Goal: Task Accomplishment & Management: Complete application form

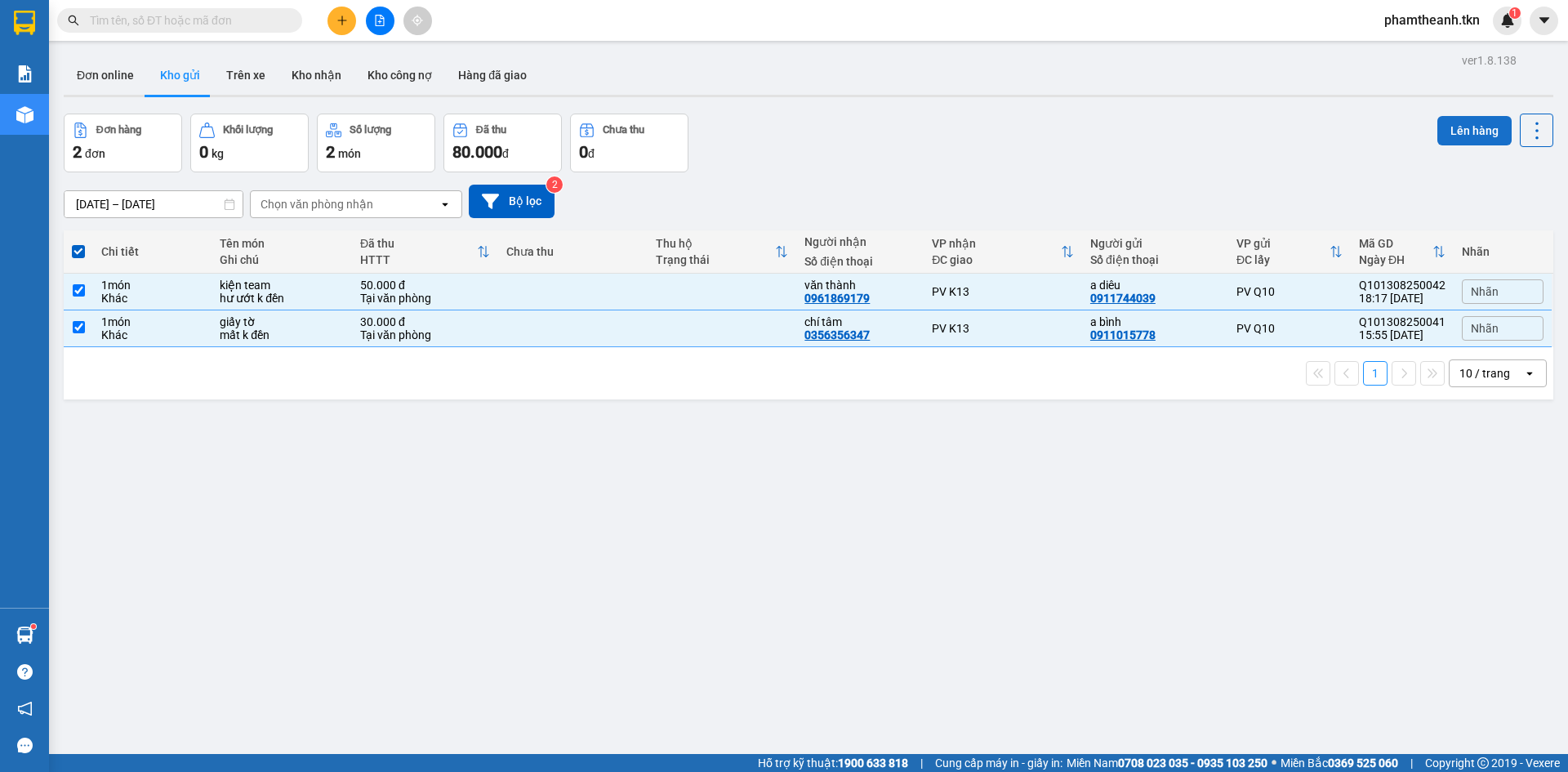
click at [1444, 129] on button "Lên hàng" at bounding box center [1475, 130] width 74 height 30
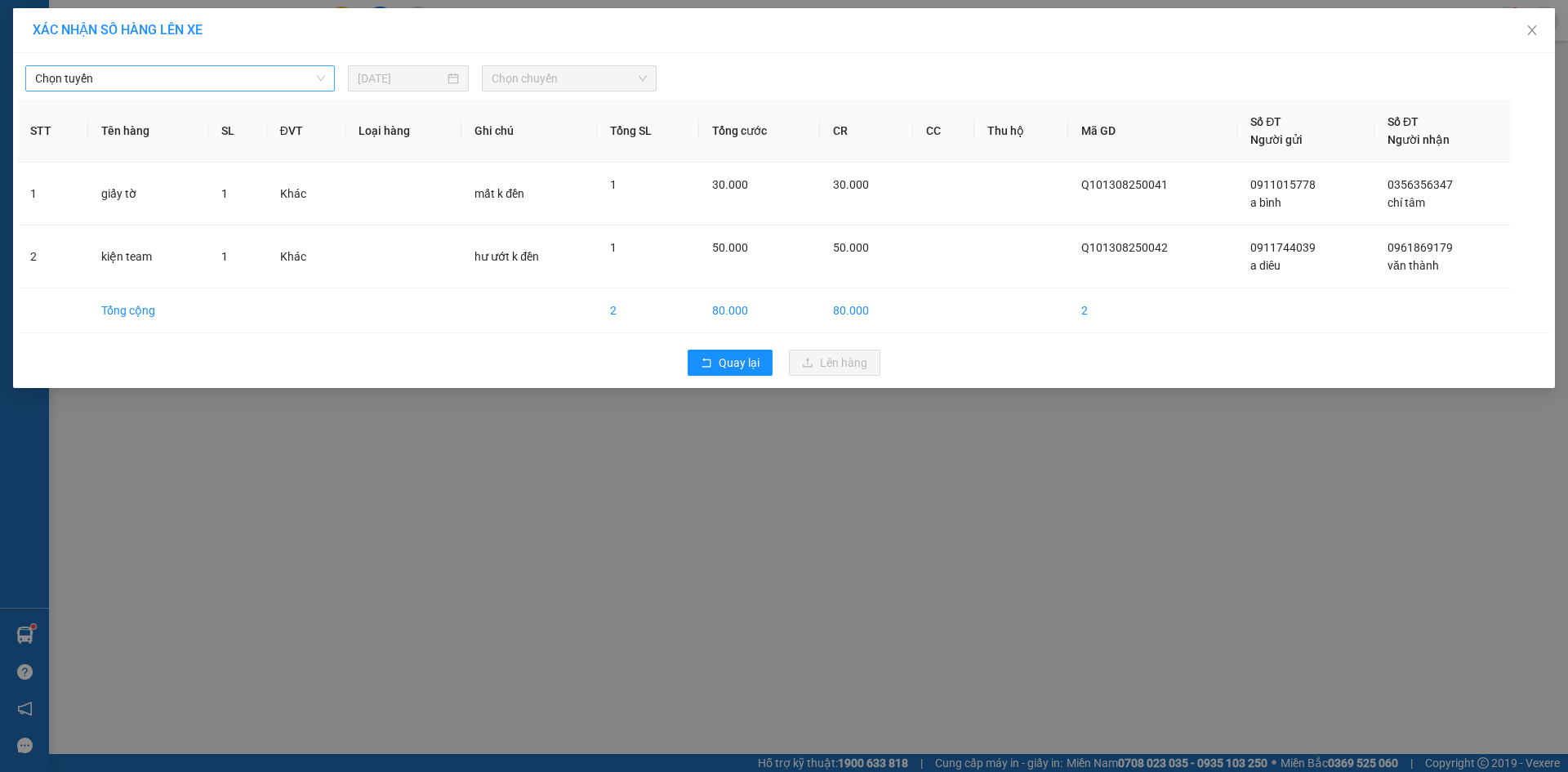
click at [288, 80] on span "Chọn tuyến" at bounding box center [180, 79] width 290 height 25
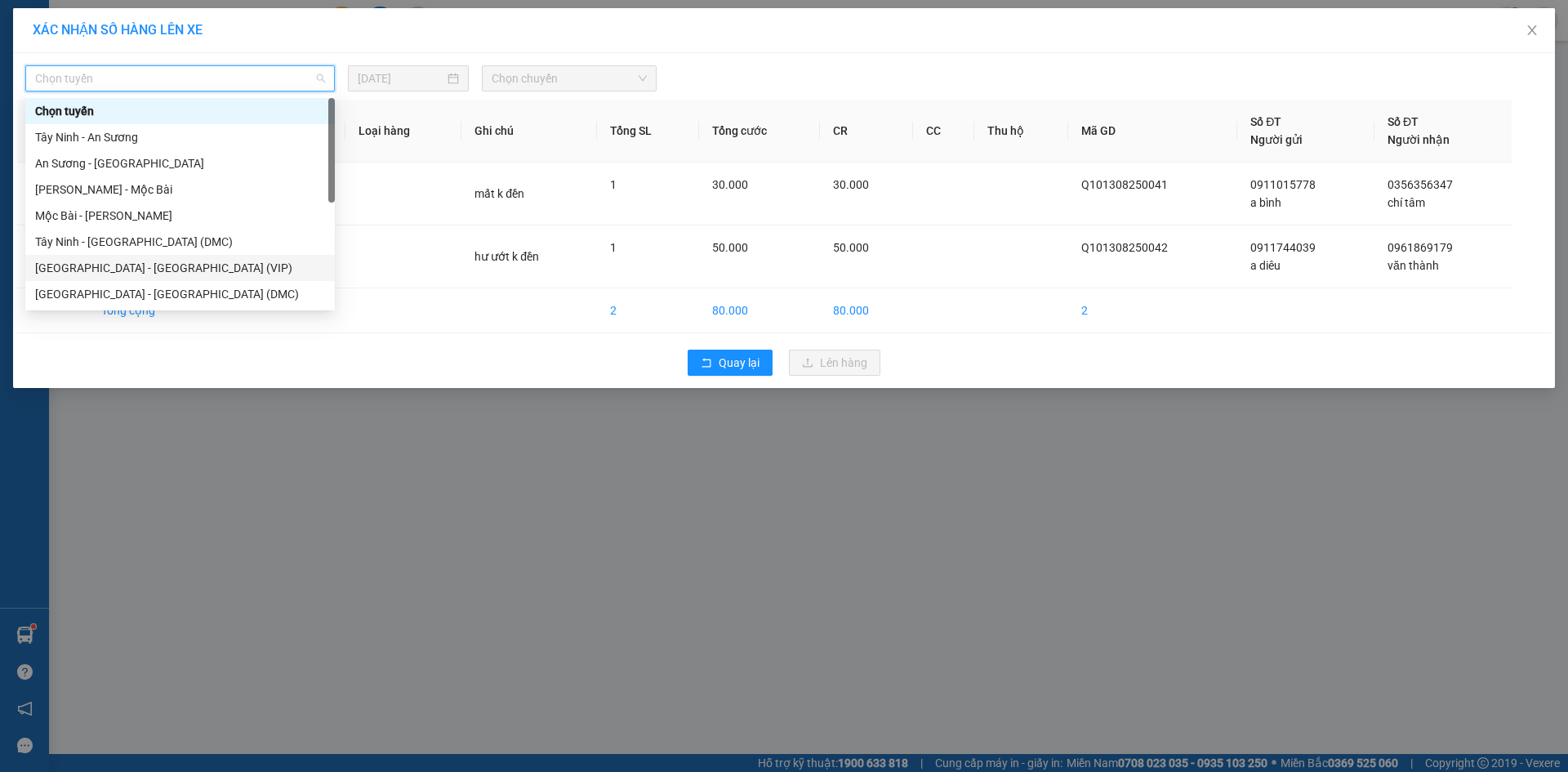
click at [165, 263] on div "[GEOGRAPHIC_DATA] - [GEOGRAPHIC_DATA] (VIP)" at bounding box center [180, 267] width 290 height 18
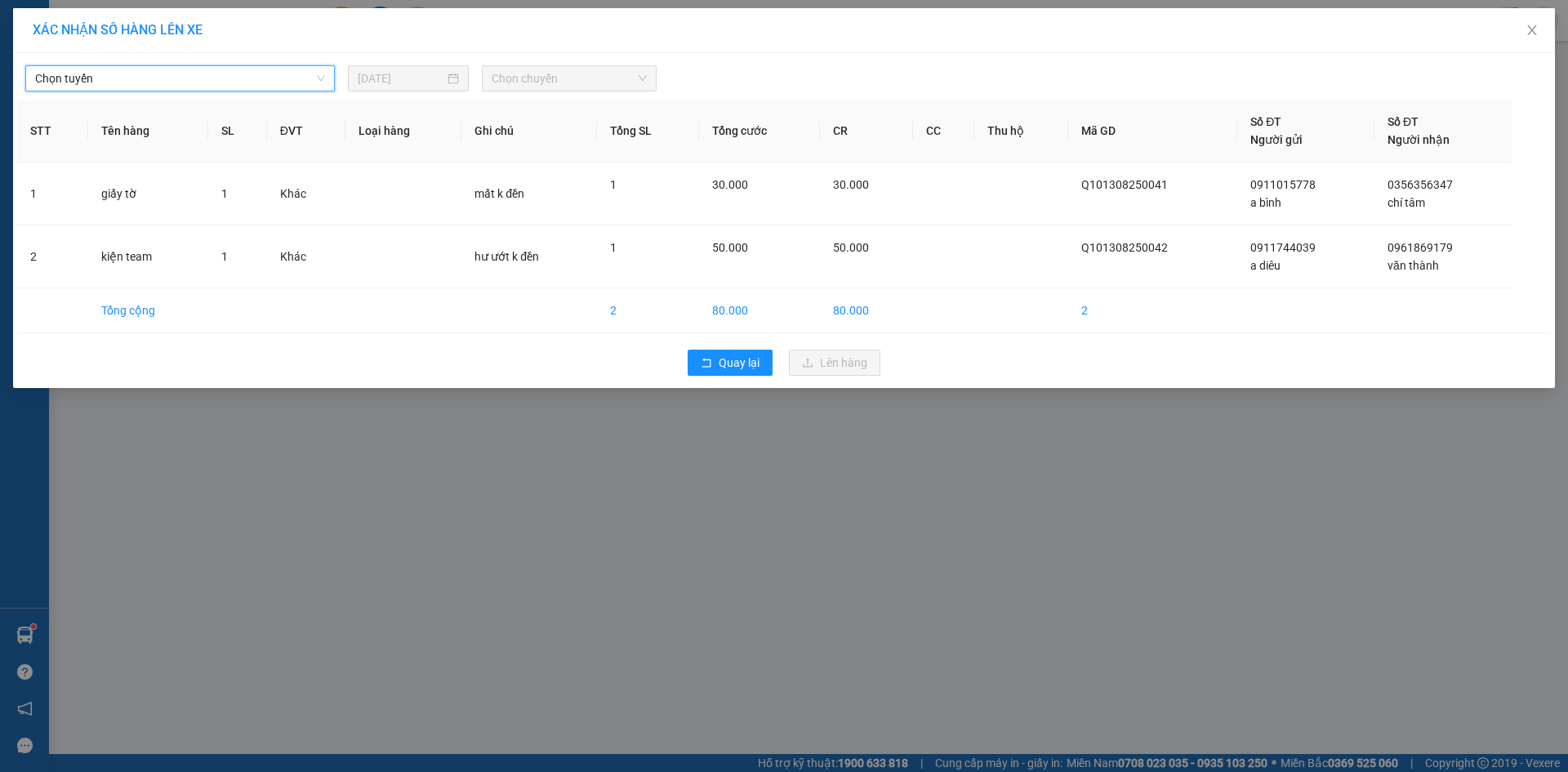
click at [564, 82] on span "Chọn chuyến" at bounding box center [570, 79] width 155 height 25
click at [189, 81] on span "Chọn tuyến" at bounding box center [180, 79] width 290 height 25
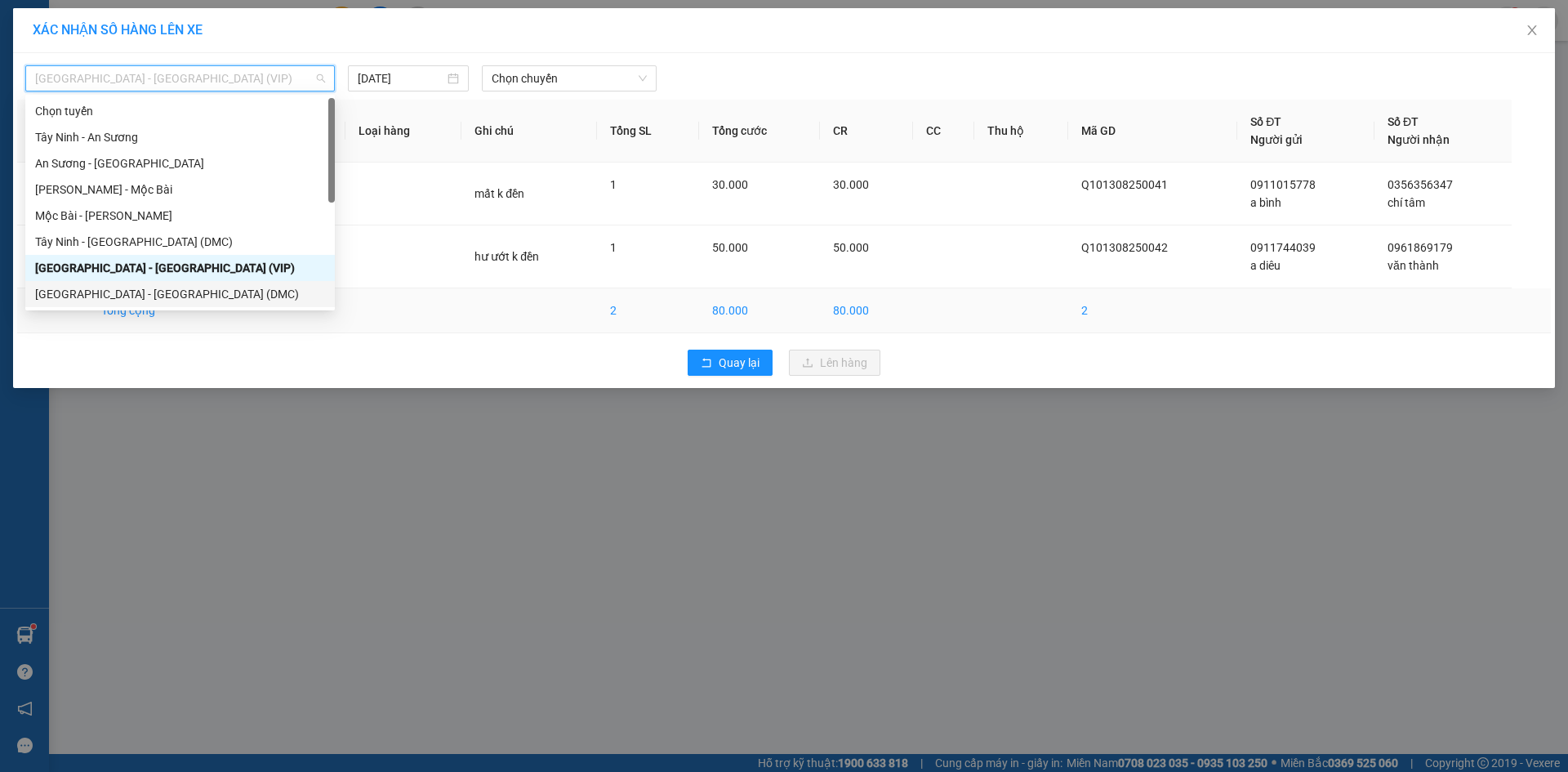
click at [141, 292] on div "[GEOGRAPHIC_DATA] - [GEOGRAPHIC_DATA] (DMC)" at bounding box center [180, 293] width 290 height 18
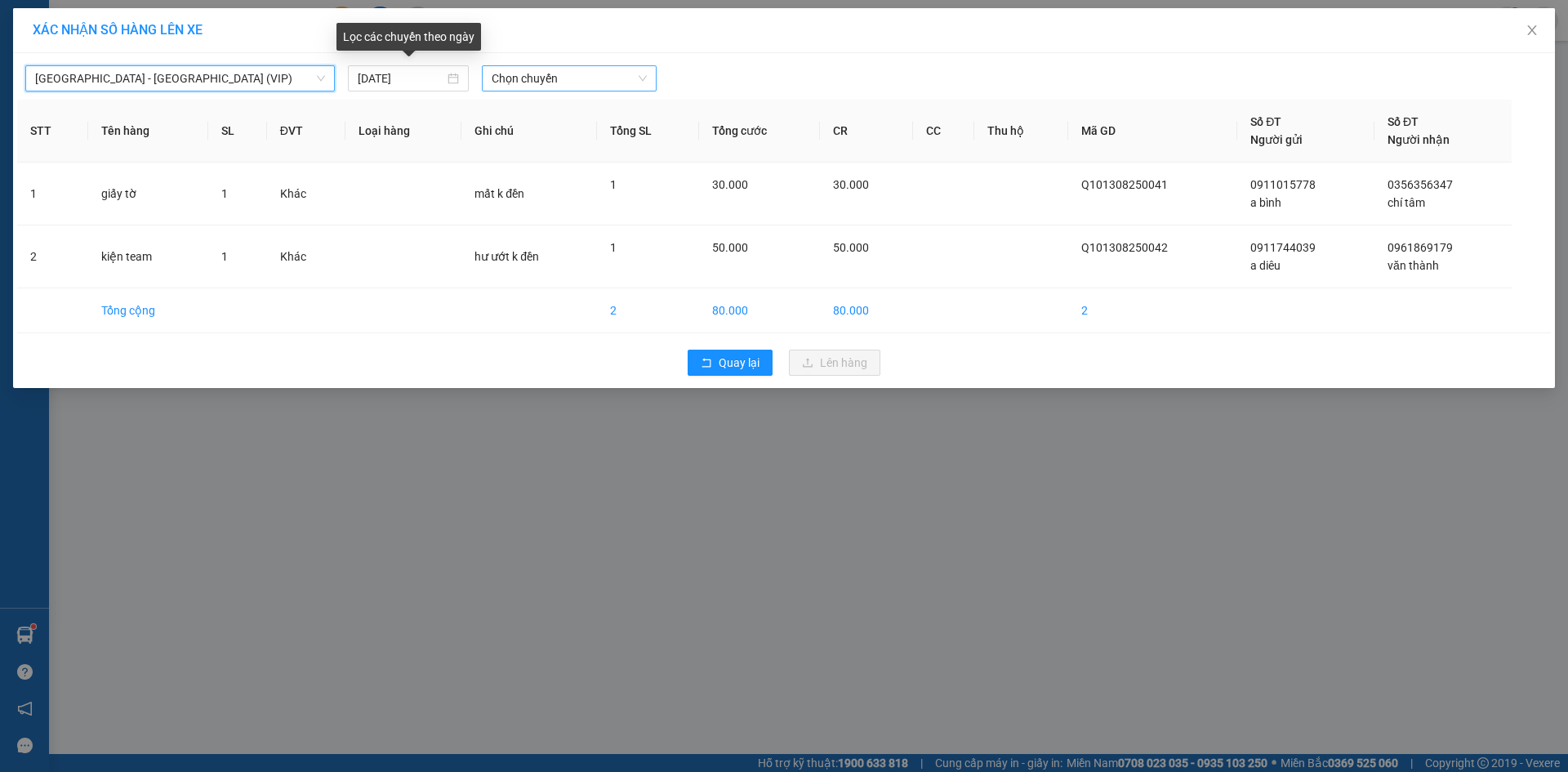
click at [509, 80] on span "Chọn chuyến" at bounding box center [570, 79] width 155 height 25
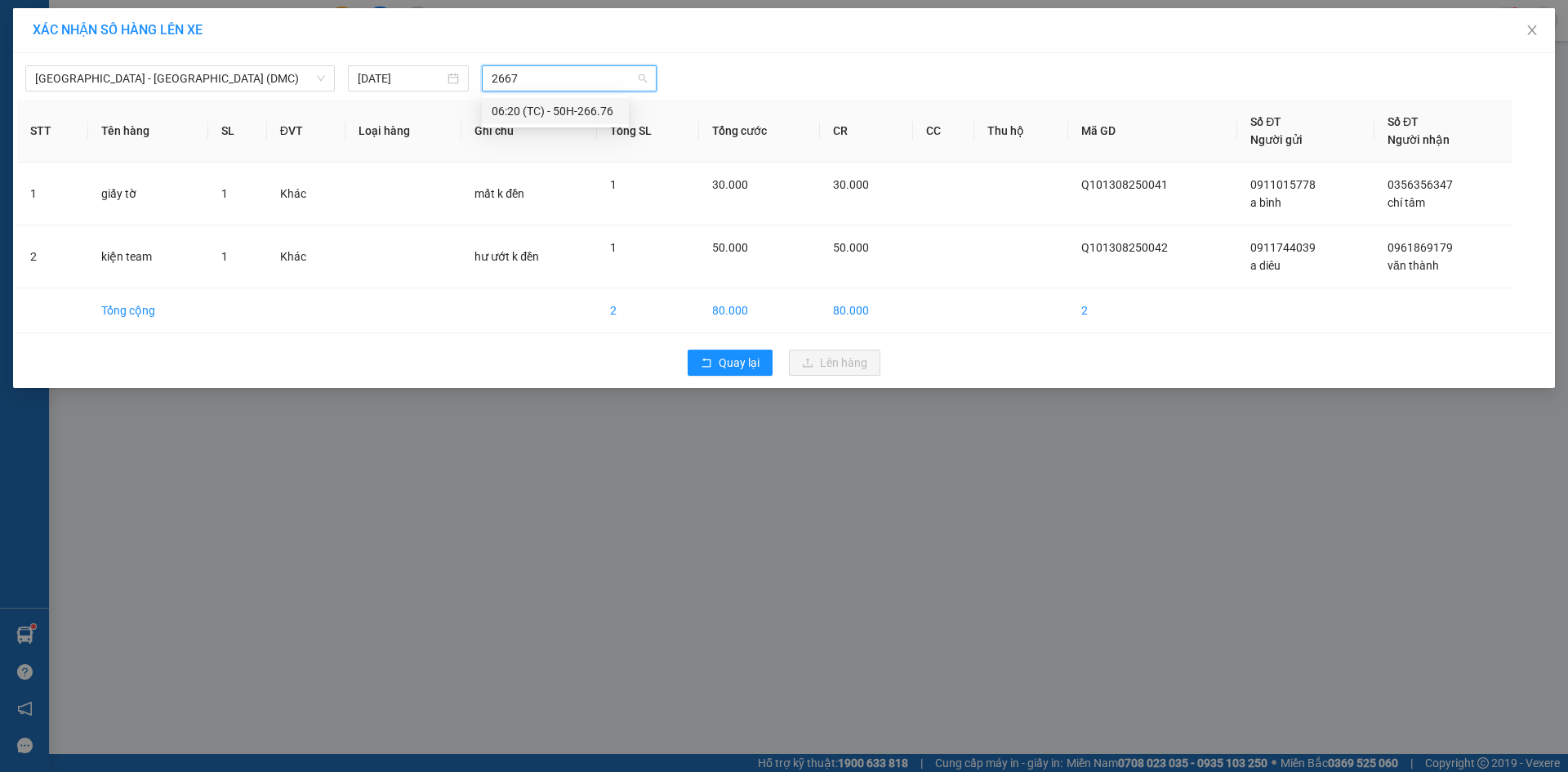
type input "26676"
click at [583, 113] on div "06:20 (TC) - 50H-266.76" at bounding box center [556, 110] width 128 height 18
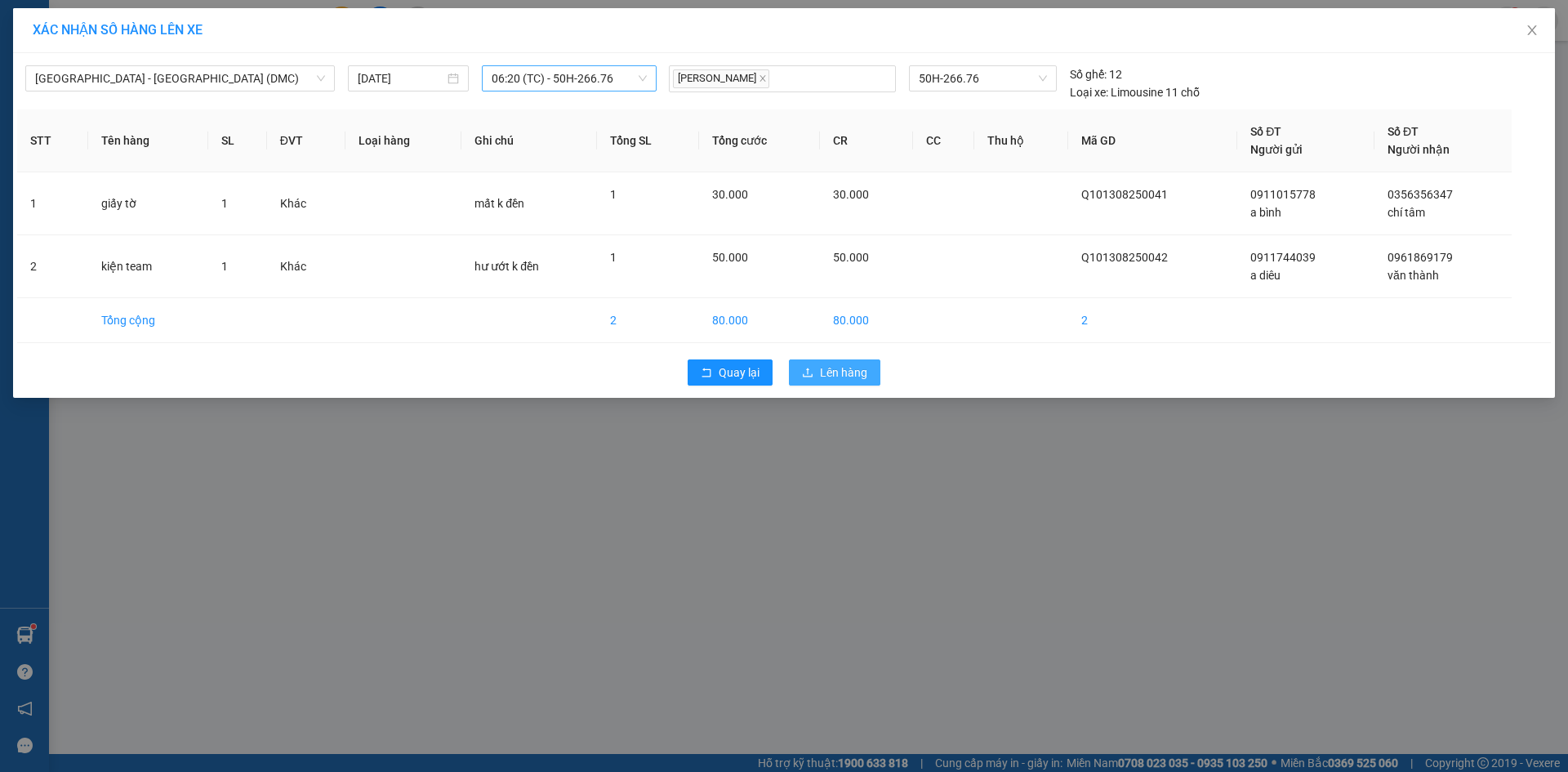
click at [820, 368] on span "Lên hàng" at bounding box center [843, 372] width 47 height 18
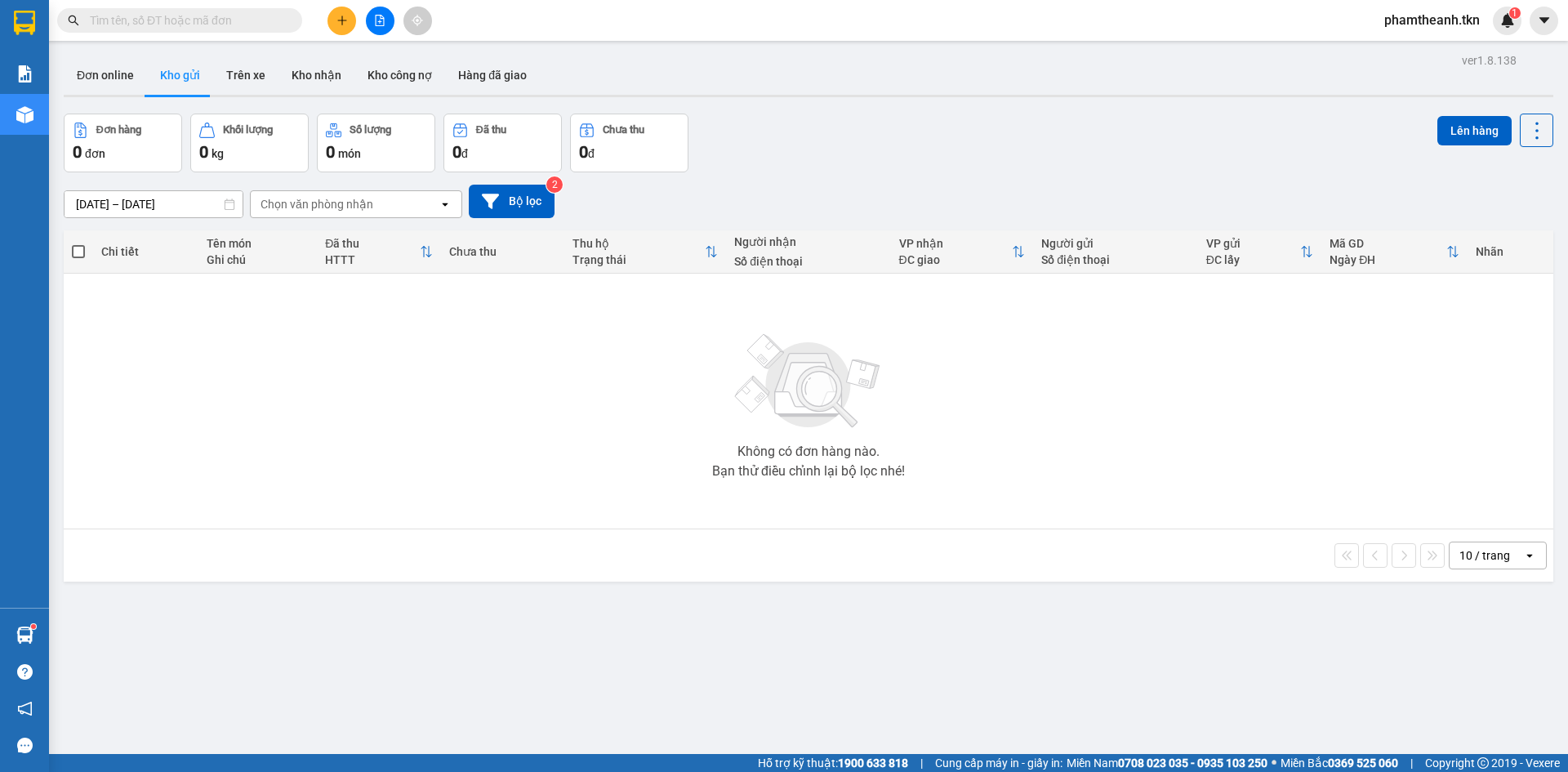
drag, startPoint x: 949, startPoint y: 99, endPoint x: 936, endPoint y: 124, distance: 28.2
click at [949, 99] on div "ver 1.8.138 Đơn online Kho gửi Trên xe Kho nhận Kho công nợ Hàng đã giao Đơn hà…" at bounding box center [809, 435] width 1503 height 772
click at [340, 19] on icon "plus" at bounding box center [342, 20] width 11 height 11
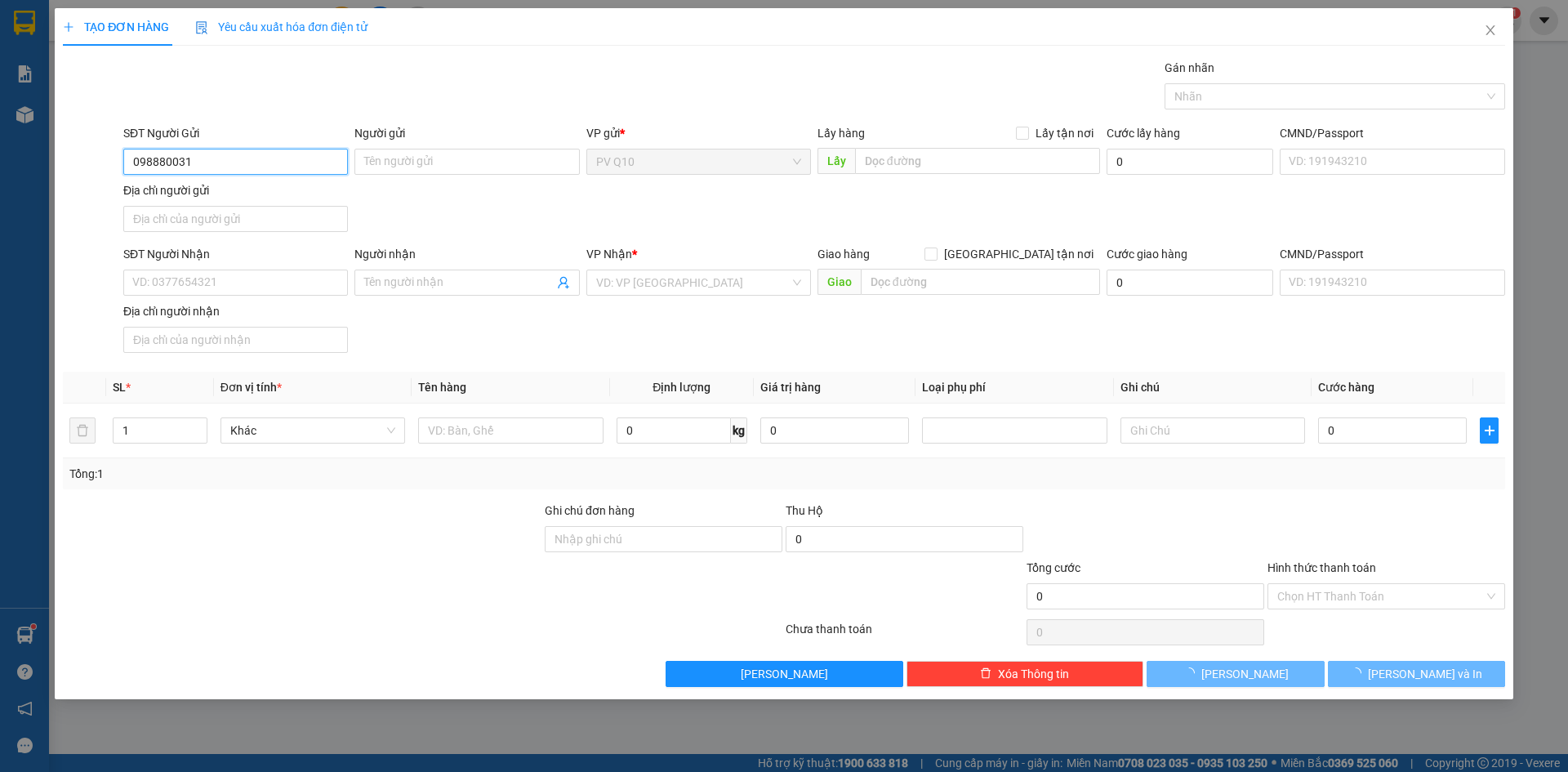
type input "0988800317"
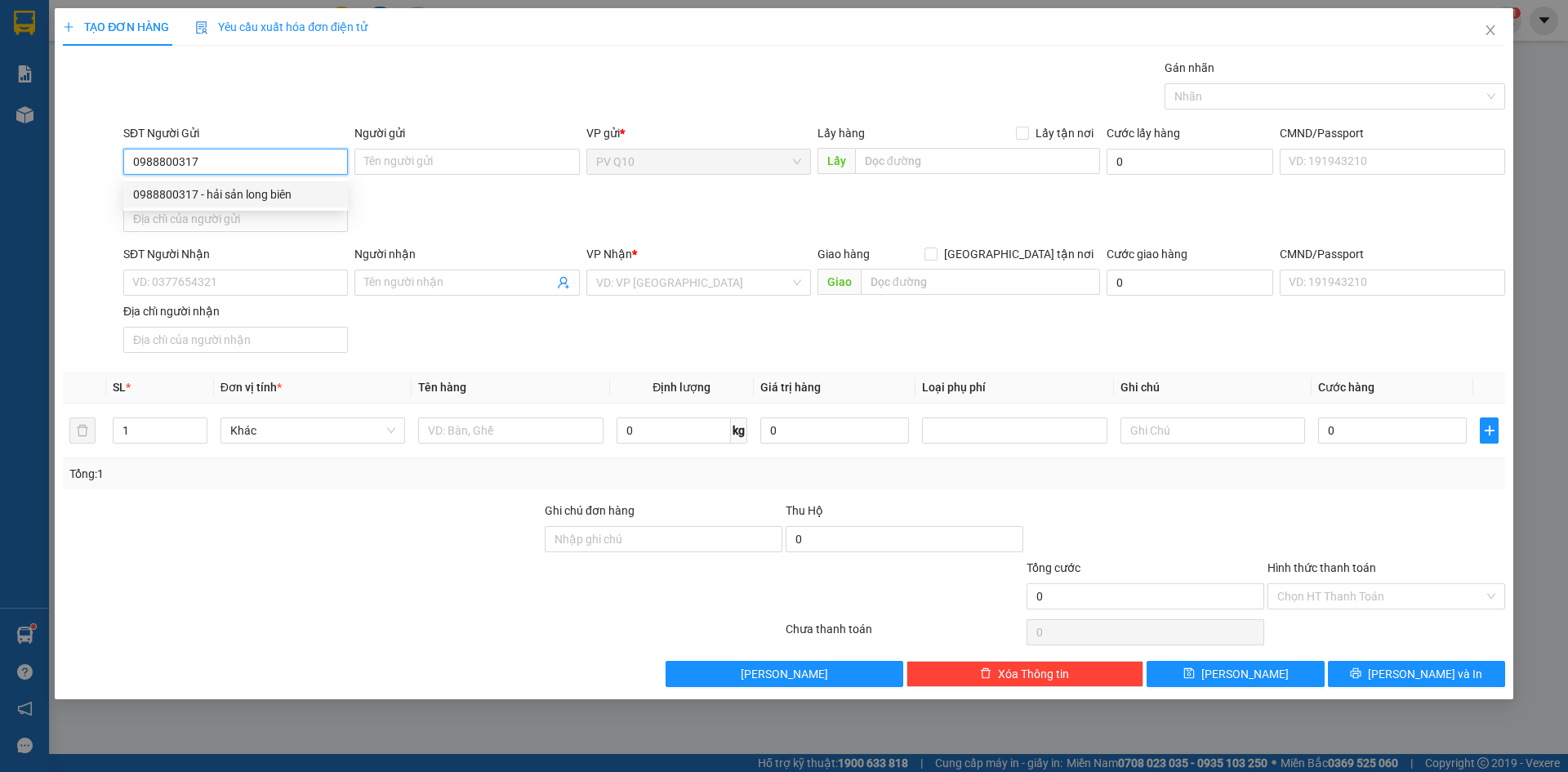
click at [152, 160] on input "0988800317" at bounding box center [235, 162] width 225 height 26
click at [200, 188] on div "0988800317 - hải sản long biên" at bounding box center [236, 194] width 205 height 18
type input "hải sản long biên"
type input "0918785152"
type input "[PERSON_NAME]"
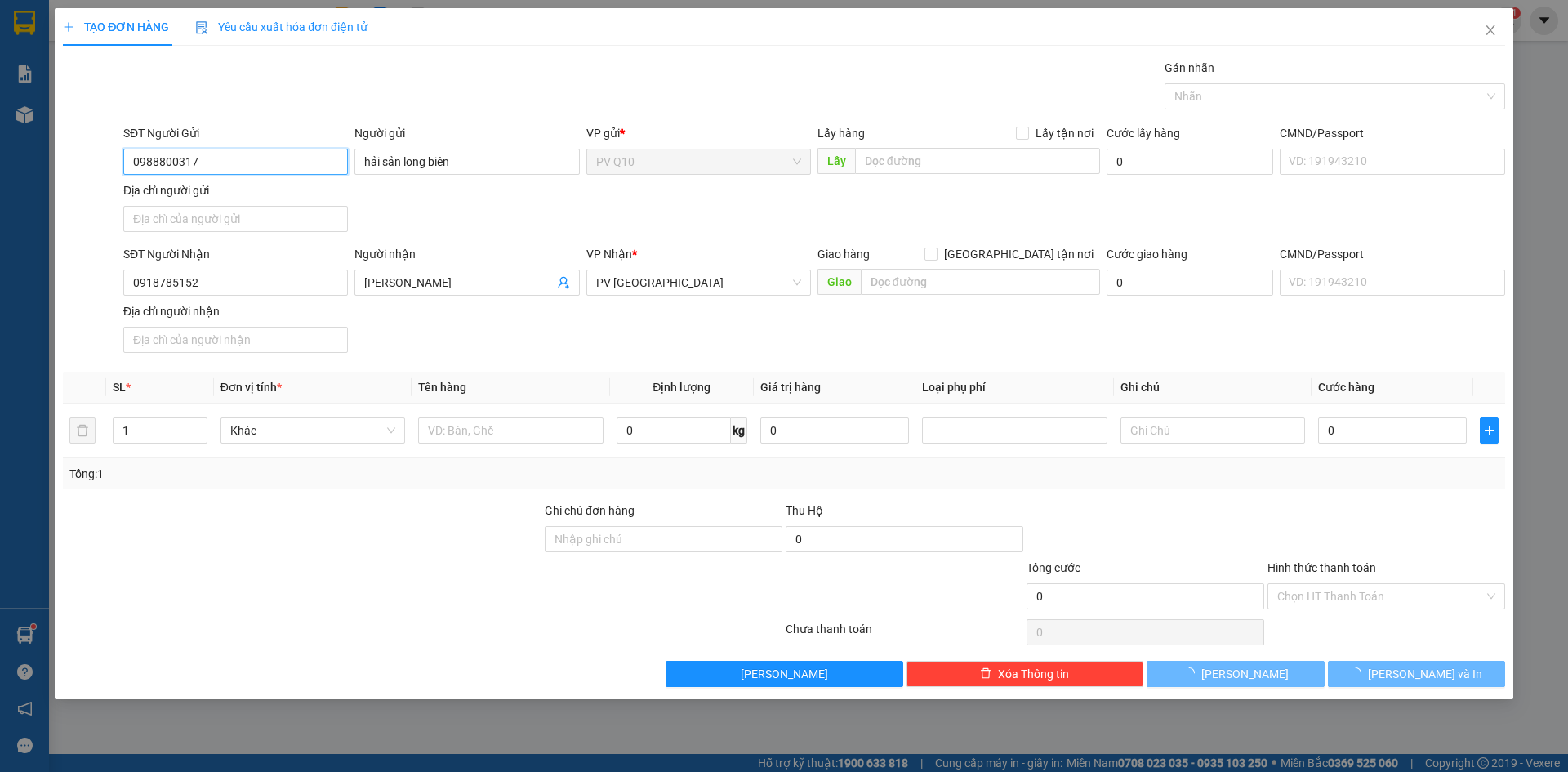
type input "40.000"
type input "0988800317"
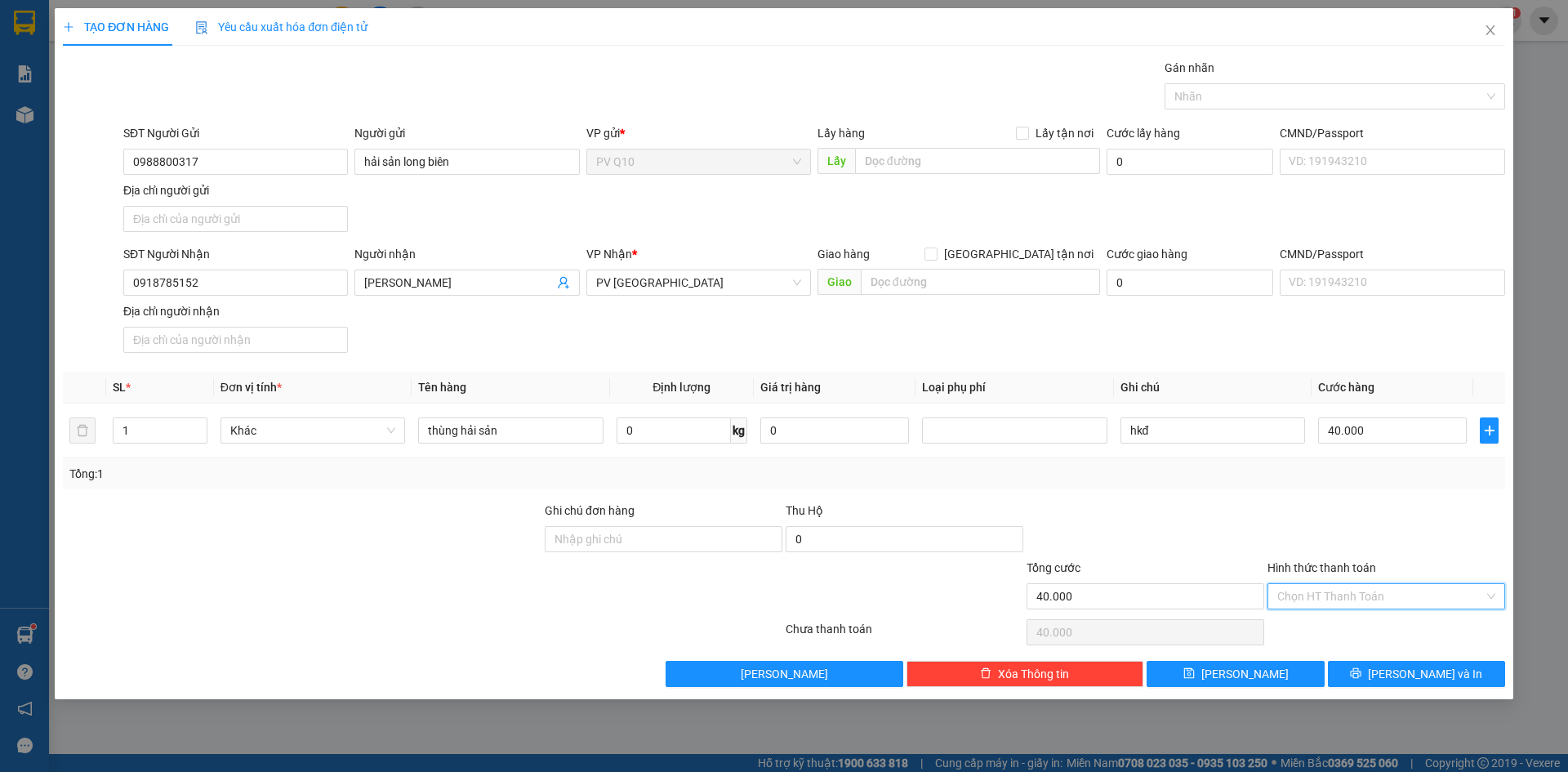
click at [1366, 590] on input "Hình thức thanh toán" at bounding box center [1381, 596] width 207 height 25
click at [1364, 620] on div "Tại văn phòng" at bounding box center [1387, 629] width 218 height 18
type input "0"
click at [1253, 98] on div at bounding box center [1327, 96] width 316 height 19
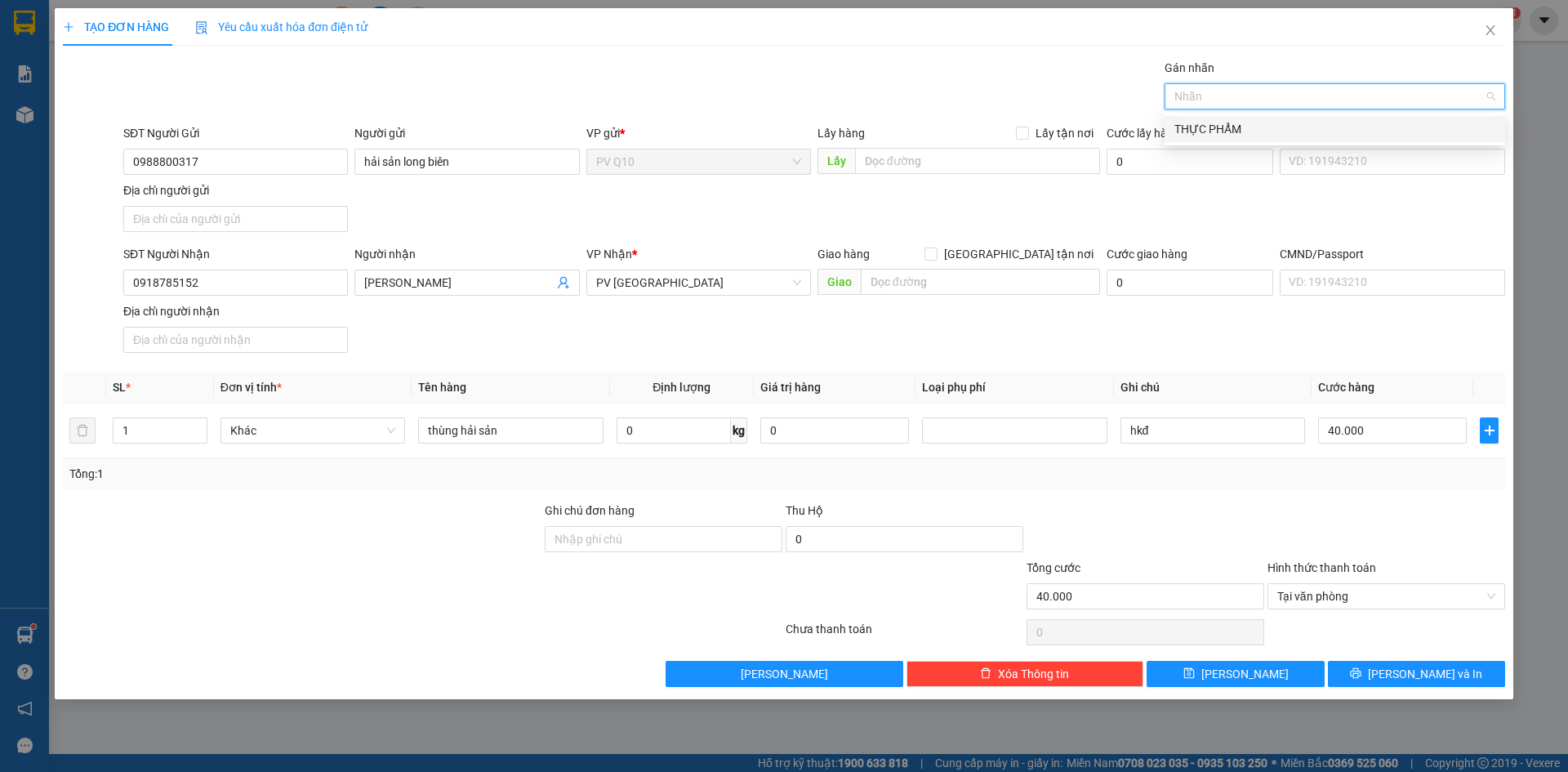
click at [1243, 136] on div "THỰC PHẨM" at bounding box center [1334, 129] width 321 height 18
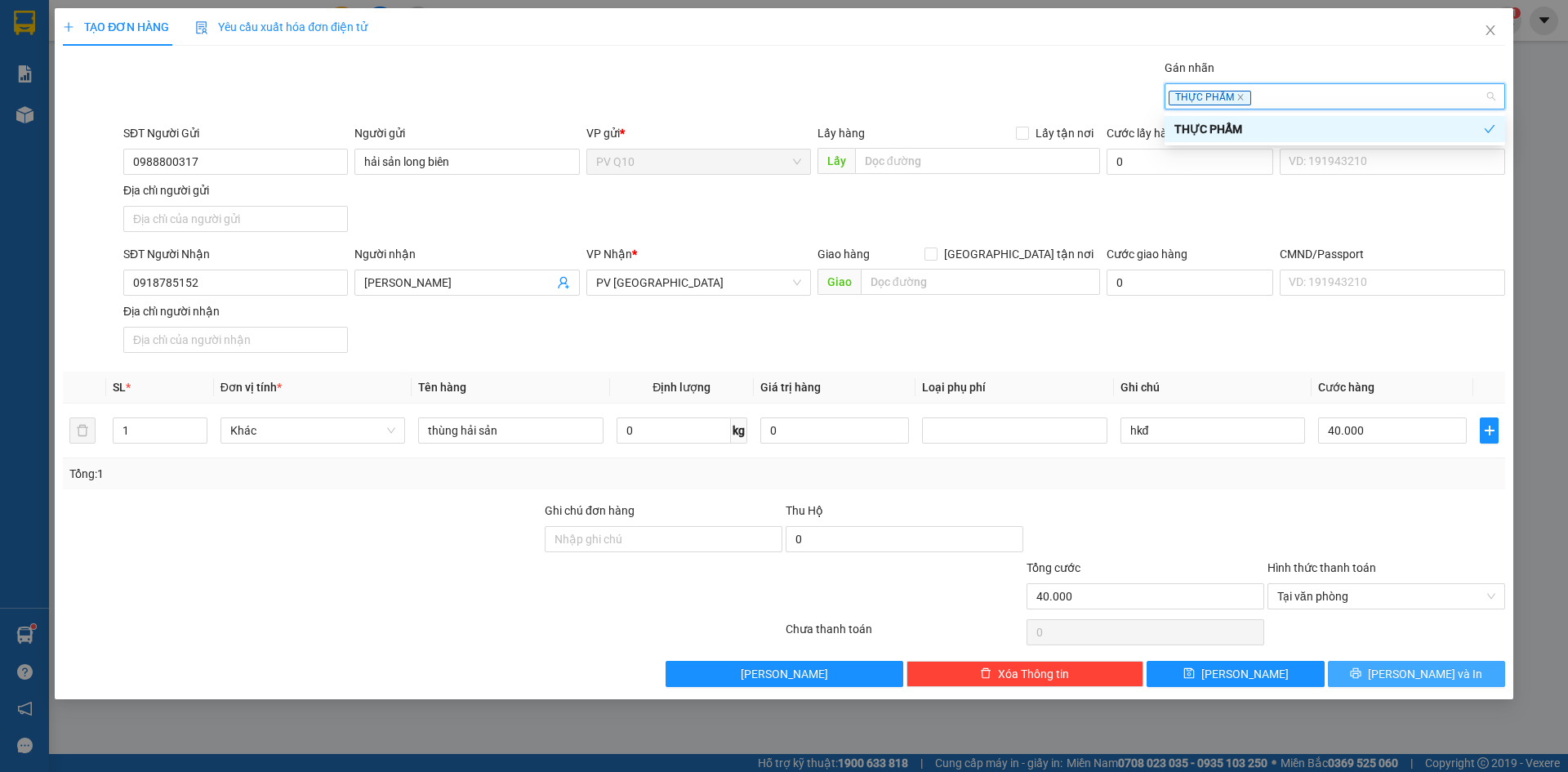
click at [1362, 672] on icon "printer" at bounding box center [1355, 673] width 11 height 11
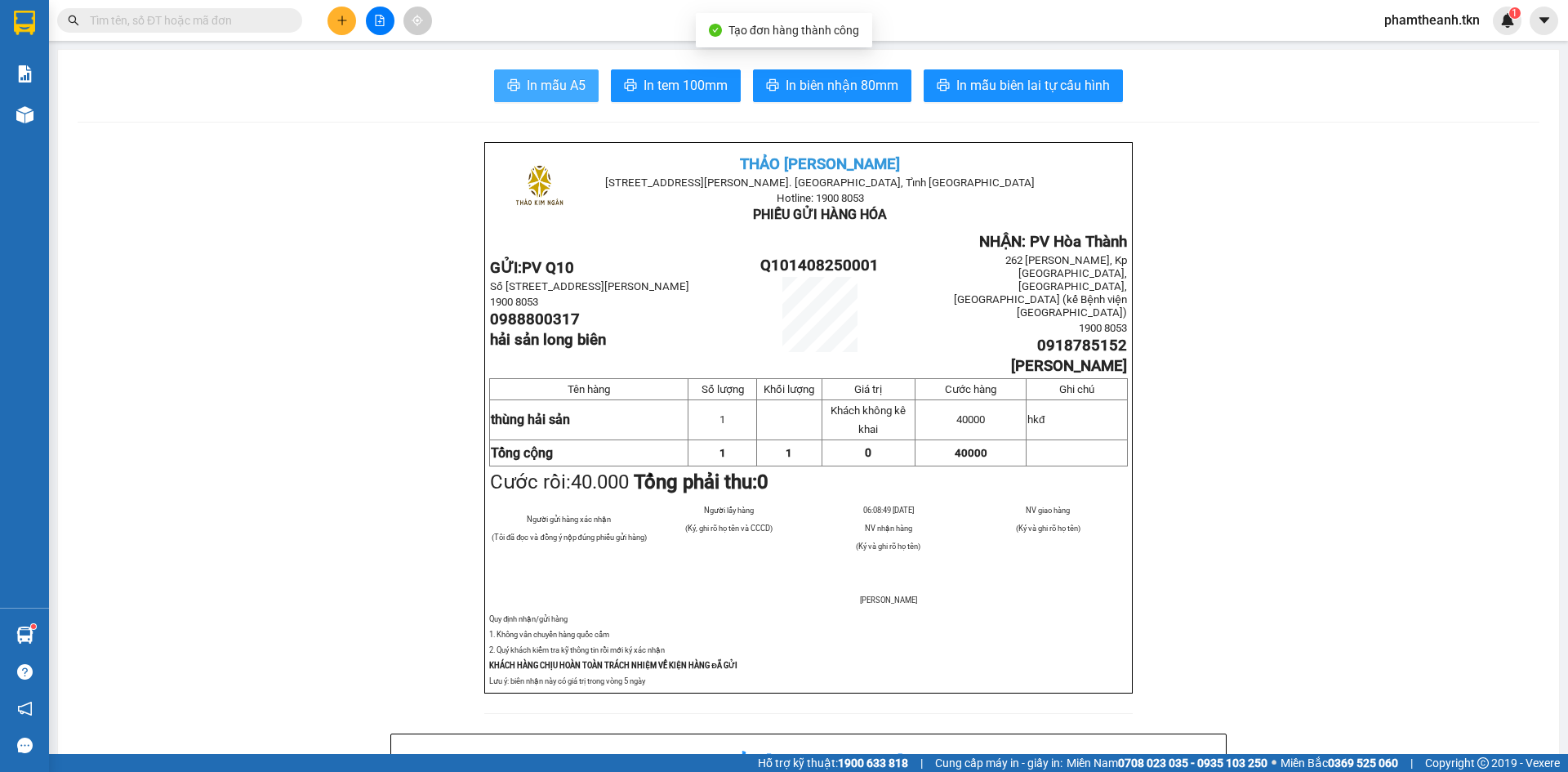
click at [560, 90] on span "In mẫu A5" at bounding box center [557, 85] width 59 height 20
click at [508, 95] on button "In mẫu A5" at bounding box center [545, 85] width 104 height 32
